Goal: Information Seeking & Learning: Understand process/instructions

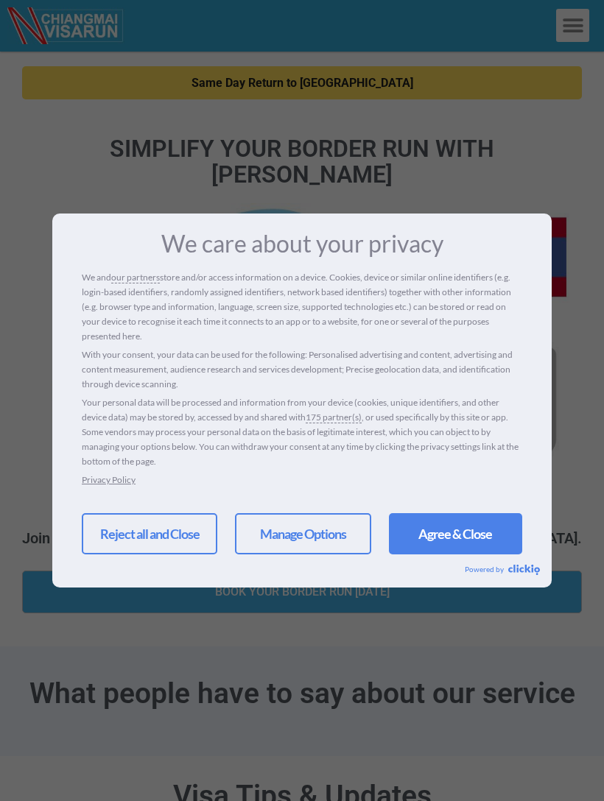
click at [454, 537] on link "Agree & Close" at bounding box center [455, 533] width 133 height 41
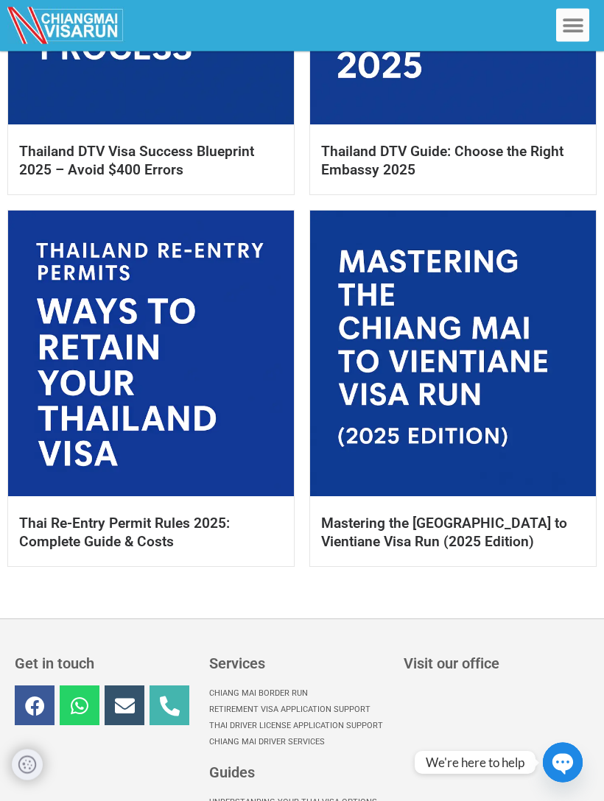
scroll to position [1198, 0]
click at [183, 365] on link at bounding box center [151, 354] width 286 height 286
click at [148, 359] on link at bounding box center [151, 354] width 286 height 286
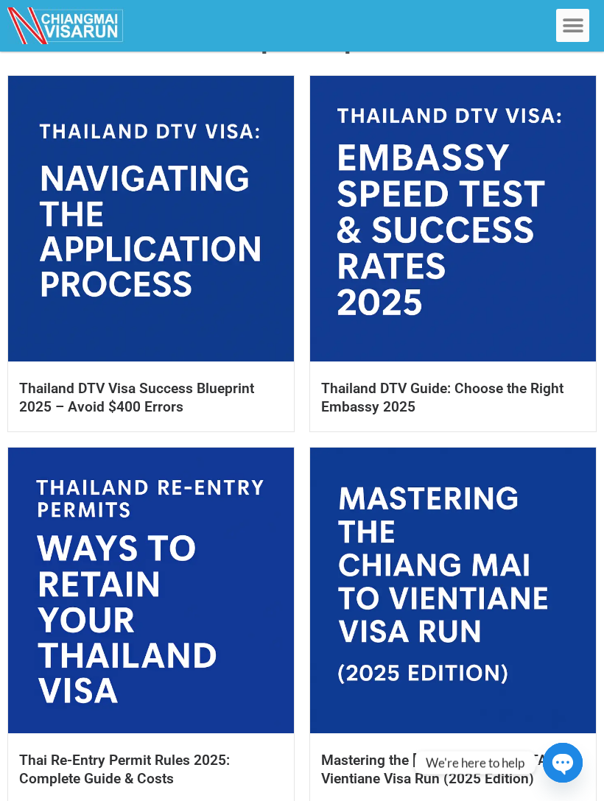
scroll to position [960, 0]
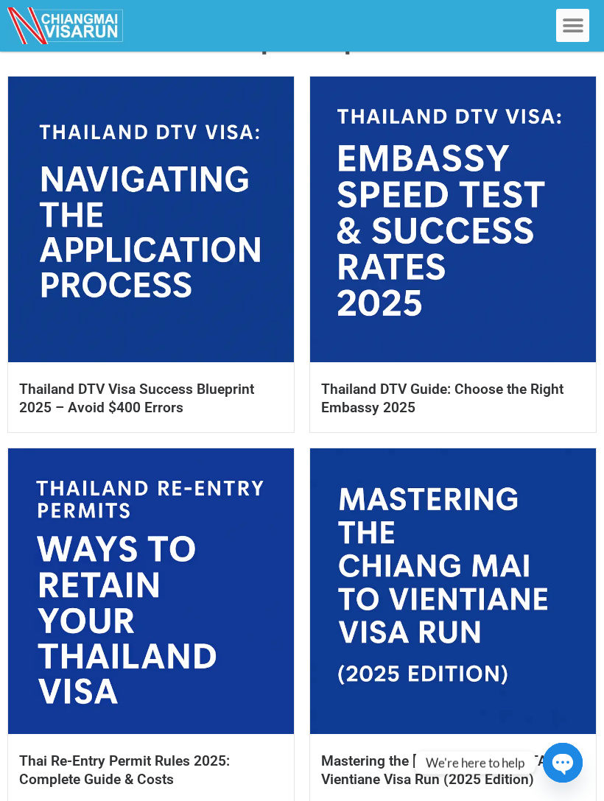
click at [470, 557] on link at bounding box center [453, 591] width 286 height 286
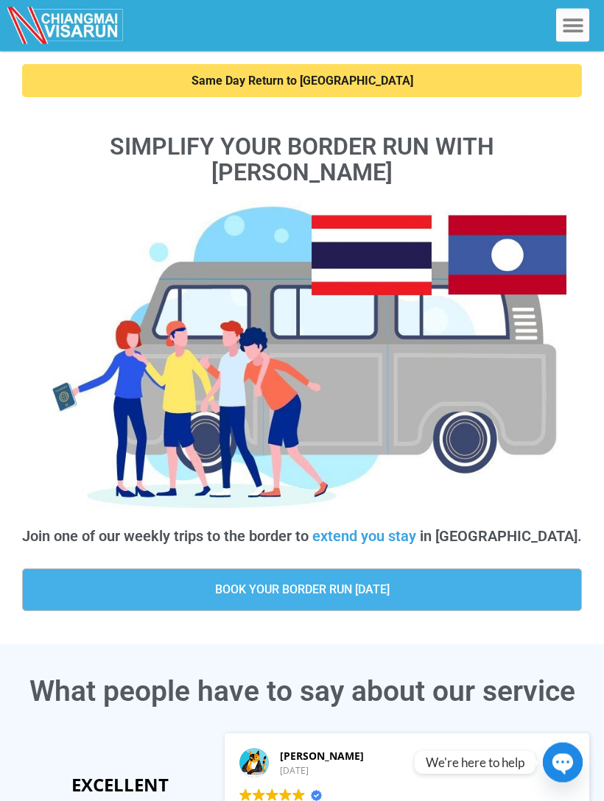
scroll to position [0, 0]
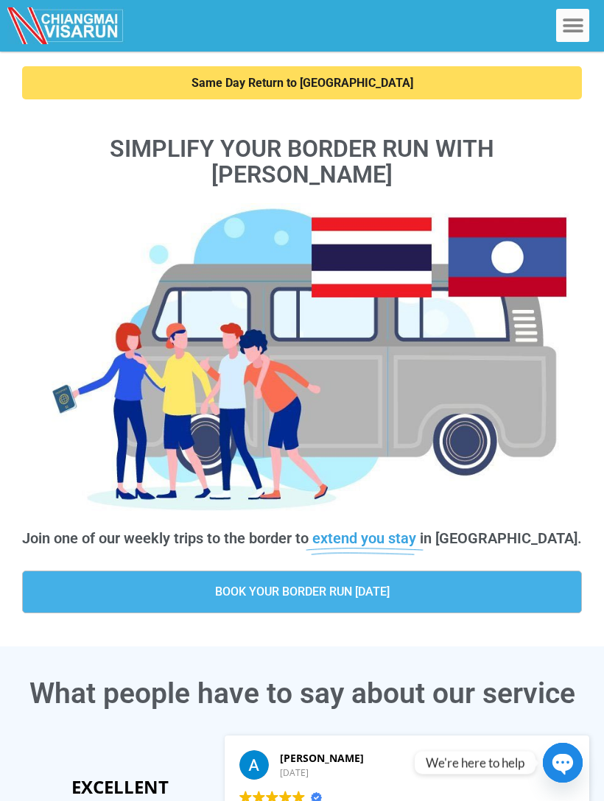
click at [357, 586] on span "BOOK YOUR BORDER RUN [DATE]" at bounding box center [302, 592] width 174 height 12
click at [307, 595] on span "BOOK YOUR BORDER RUN TODAY" at bounding box center [302, 592] width 174 height 12
click at [359, 607] on link "BOOK YOUR BORDER RUN TODAY" at bounding box center [302, 592] width 560 height 43
click at [440, 588] on span "BOOK YOUR BORDER RUN TODAY" at bounding box center [302, 592] width 529 height 12
click at [425, 587] on span "BOOK YOUR BORDER RUN TODAY" at bounding box center [302, 592] width 529 height 12
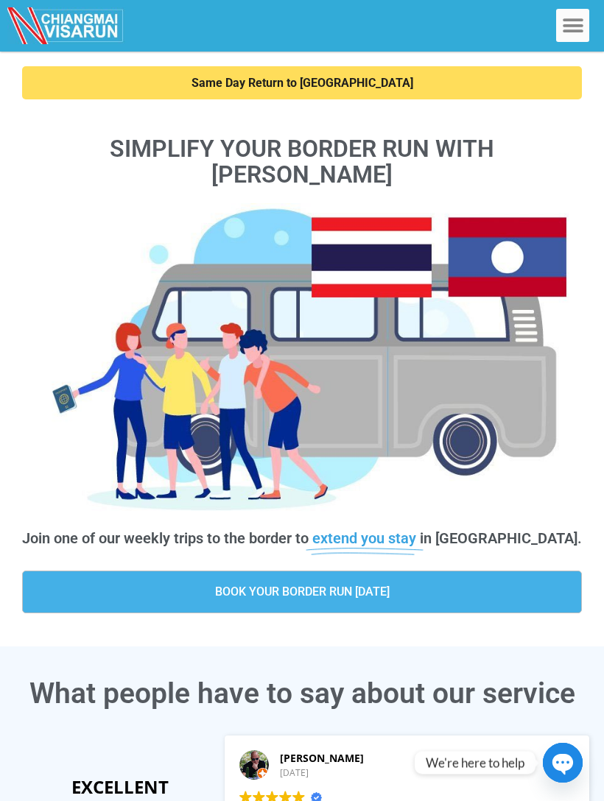
click at [422, 592] on span "BOOK YOUR BORDER RUN TODAY" at bounding box center [302, 592] width 529 height 12
click at [416, 591] on span "BOOK YOUR BORDER RUN TODAY" at bounding box center [302, 592] width 529 height 12
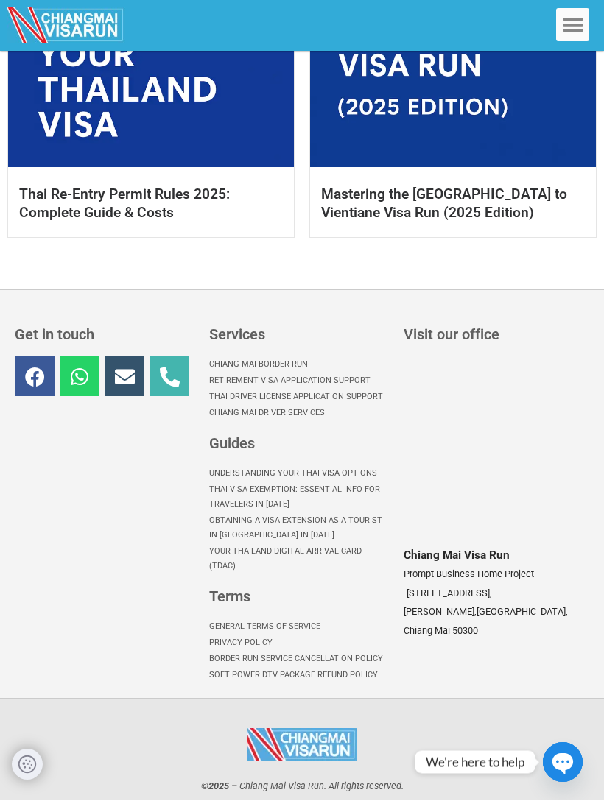
scroll to position [1527, 0]
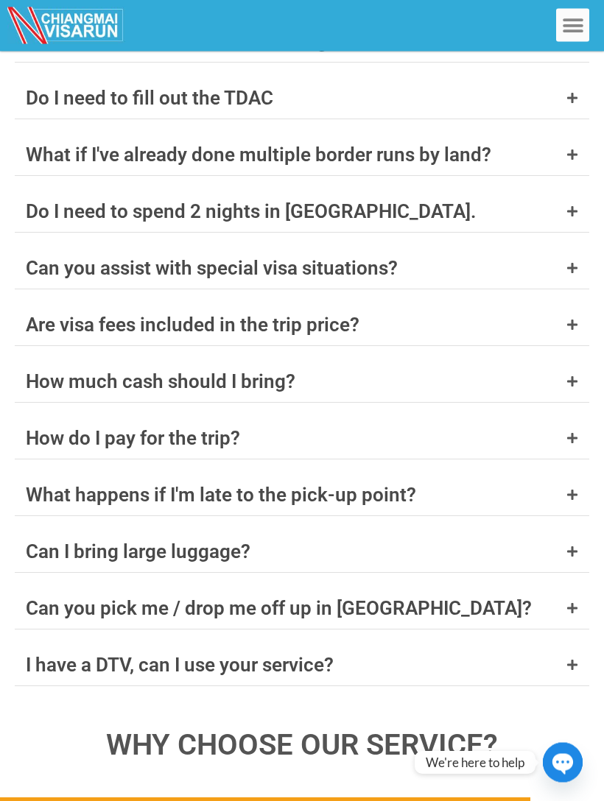
scroll to position [5707, 0]
click at [581, 191] on div "Do I need to spend 2 nights in [GEOGRAPHIC_DATA]." at bounding box center [302, 211] width 574 height 41
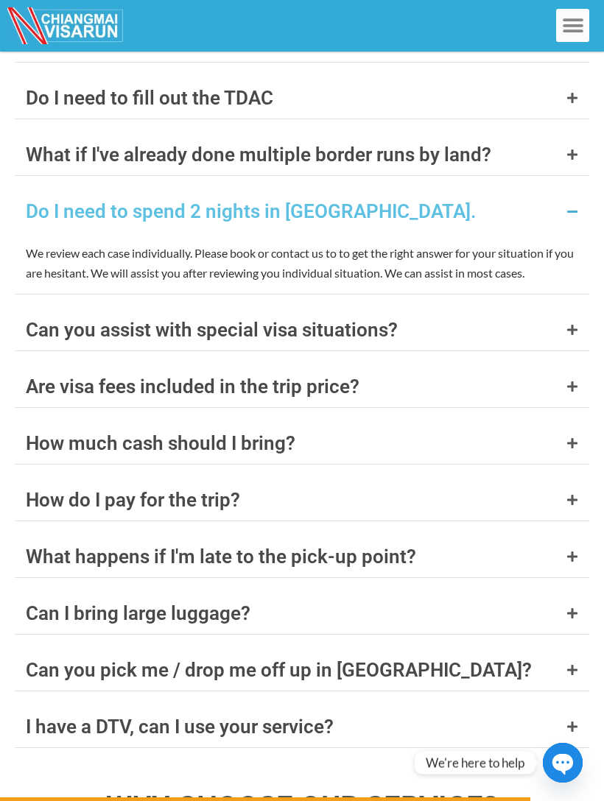
click at [560, 191] on div "Do I need to spend 2 nights in [GEOGRAPHIC_DATA]." at bounding box center [302, 211] width 574 height 41
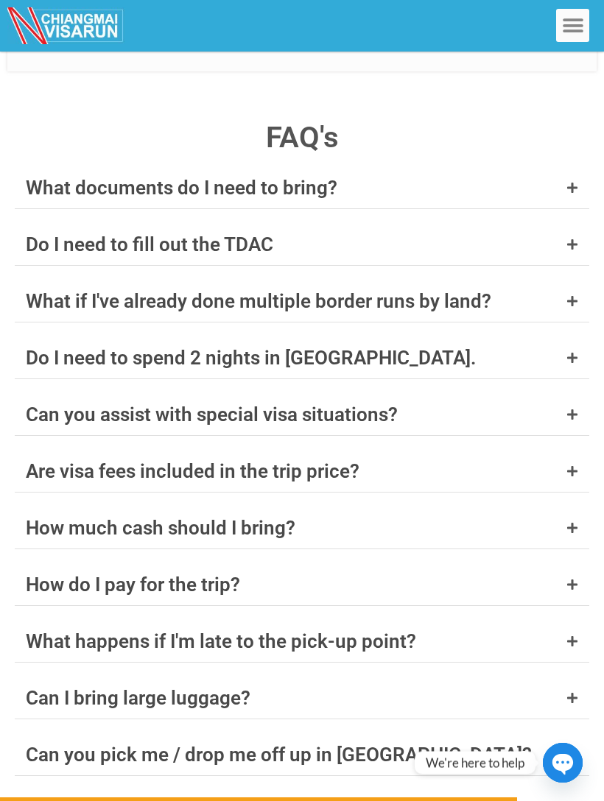
scroll to position [5565, 0]
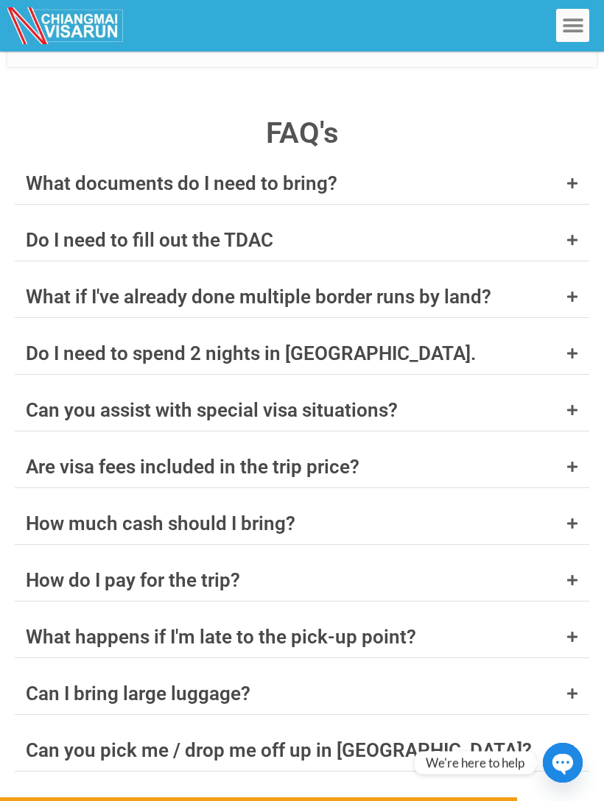
click at [565, 560] on div "How do I pay for the trip?" at bounding box center [302, 580] width 574 height 41
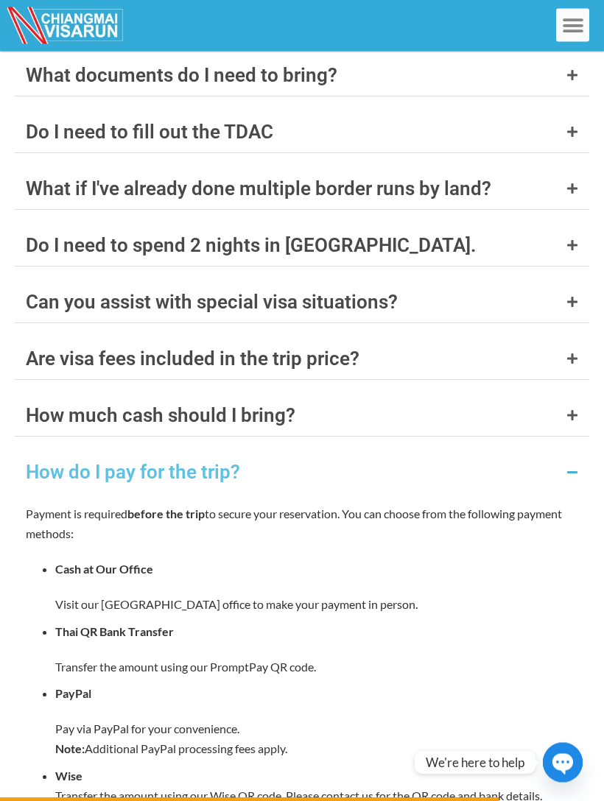
scroll to position [5647, 0]
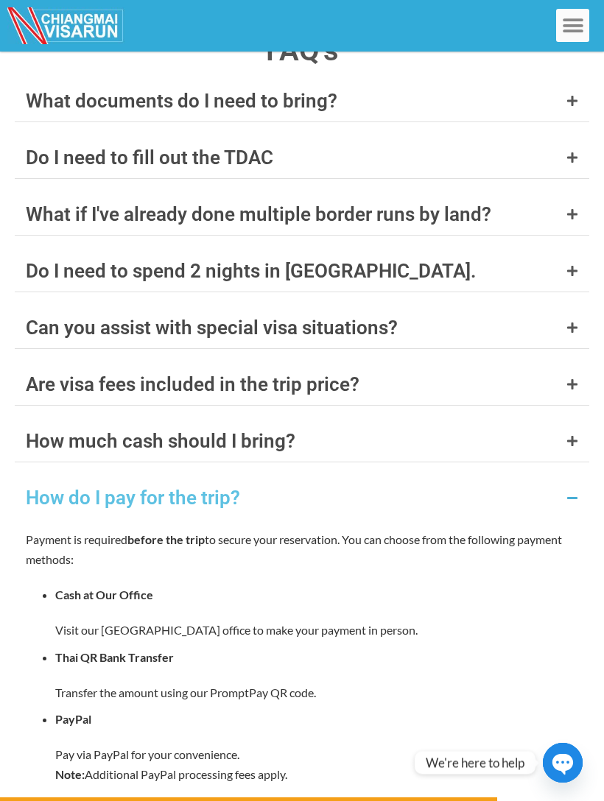
click at [574, 492] on icon at bounding box center [572, 498] width 12 height 12
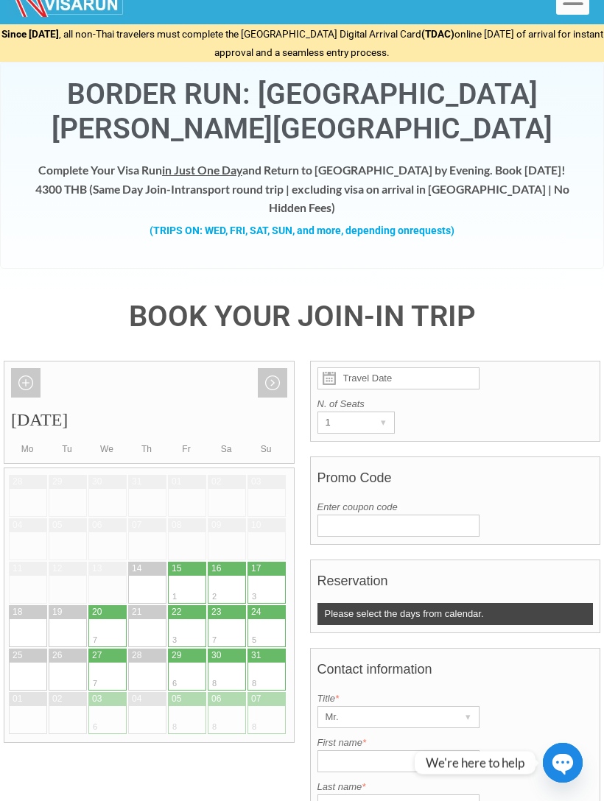
scroll to position [0, 0]
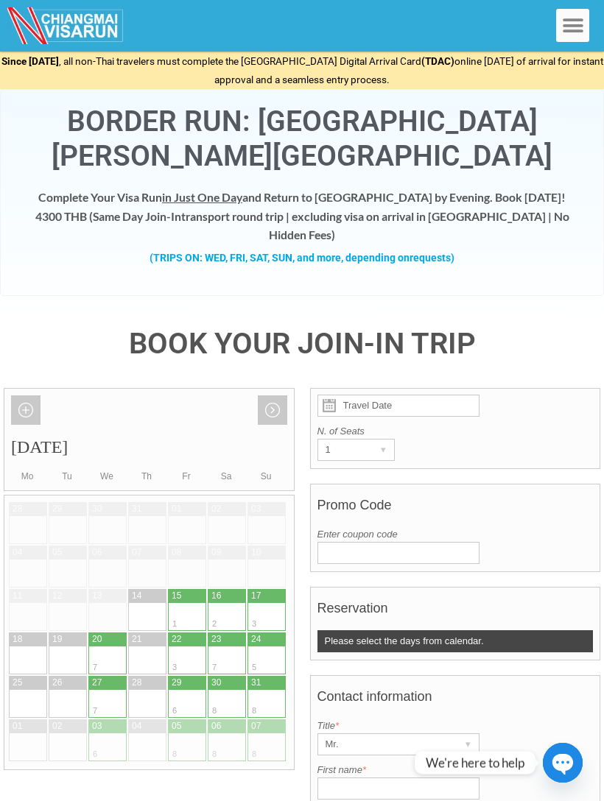
click at [569, 25] on icon "Menu Toggle" at bounding box center [573, 26] width 22 height 22
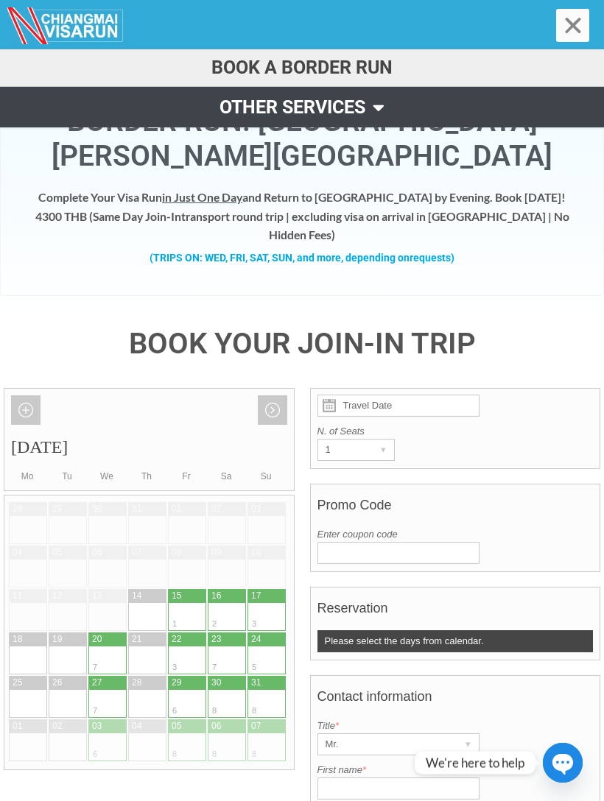
click at [383, 102] on span at bounding box center [374, 107] width 19 height 33
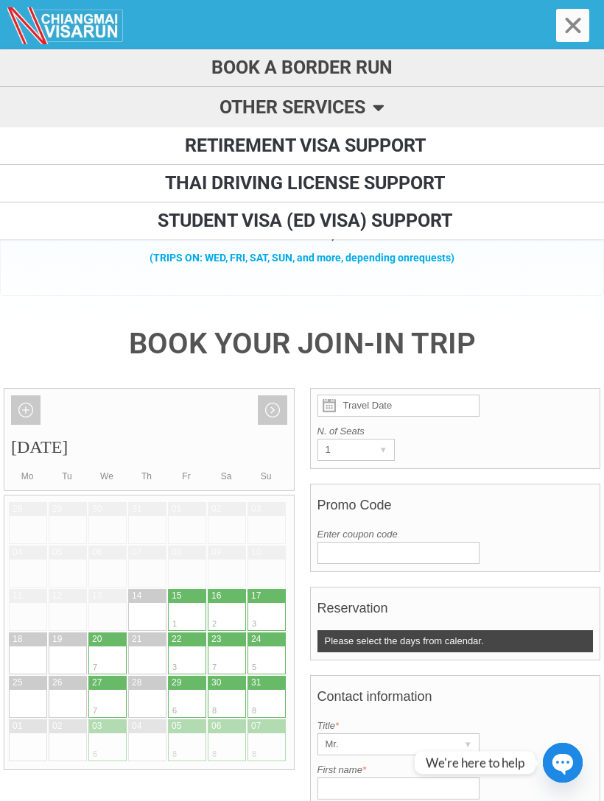
click at [566, 31] on icon "Menu Toggle" at bounding box center [573, 26] width 22 height 22
